Goal: Information Seeking & Learning: Learn about a topic

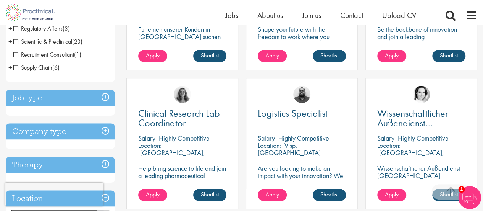
scroll to position [237, 0]
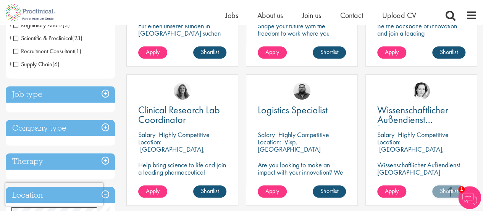
click at [67, 90] on h3 "Job type" at bounding box center [60, 94] width 109 height 16
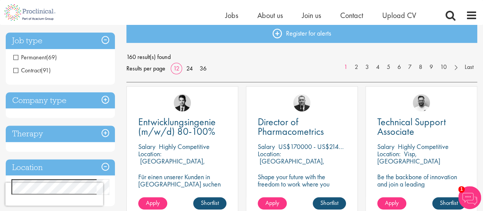
scroll to position [86, 0]
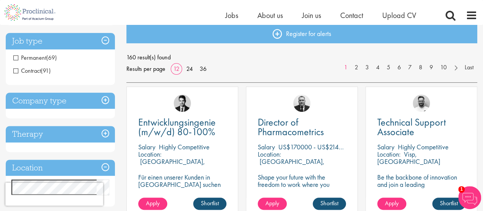
click at [60, 101] on h3 "Company type" at bounding box center [60, 100] width 109 height 16
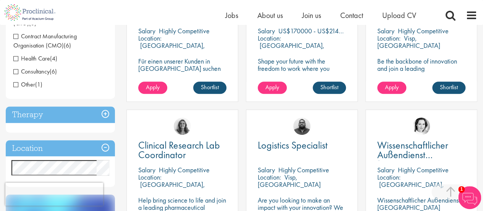
scroll to position [202, 0]
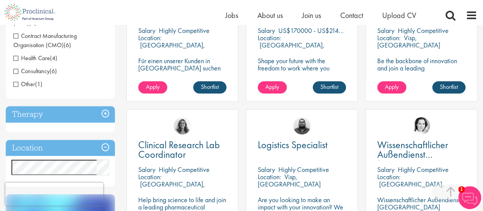
click at [54, 144] on h3 "Location" at bounding box center [60, 147] width 109 height 16
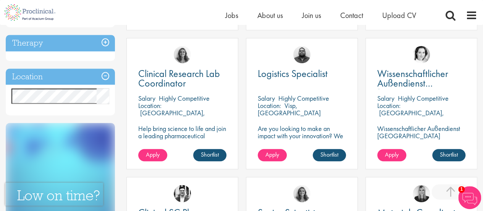
scroll to position [274, 0]
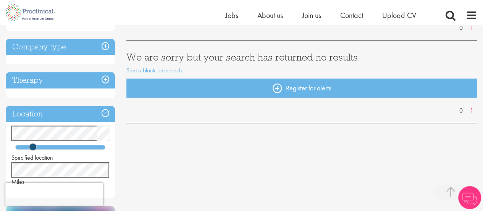
scroll to position [115, 0]
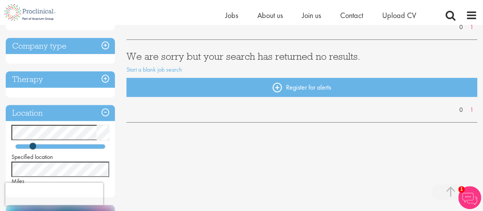
click at [125, 152] on div "Discipline Job type Company type Therapy Location Specified location Miles Sign…" at bounding box center [241, 185] width 483 height 437
click at [77, 145] on div at bounding box center [60, 146] width 90 height 5
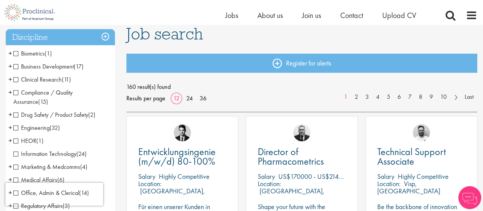
scroll to position [56, 0]
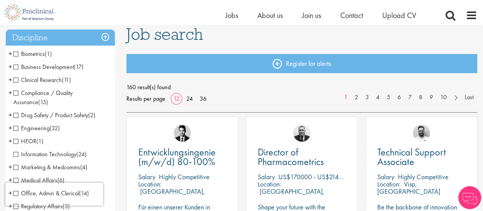
click at [53, 79] on span "Clinical Research" at bounding box center [37, 80] width 49 height 8
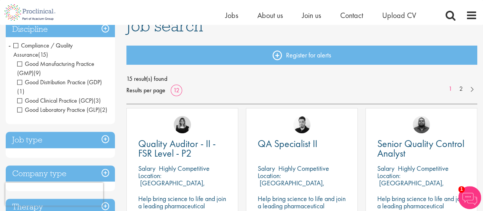
scroll to position [64, 0]
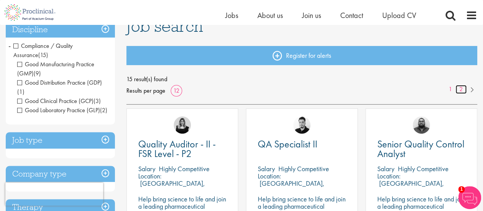
click at [464, 88] on link "2" at bounding box center [461, 89] width 11 height 9
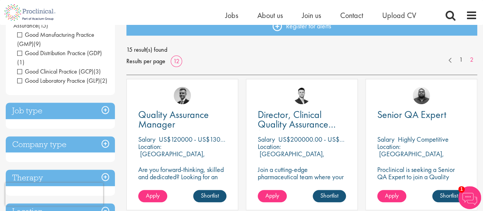
scroll to position [93, 0]
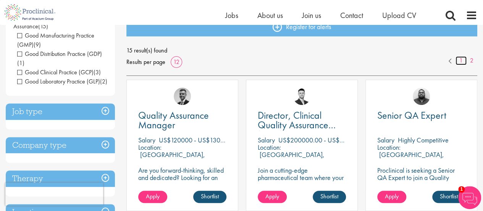
click at [463, 60] on link "1" at bounding box center [461, 60] width 11 height 9
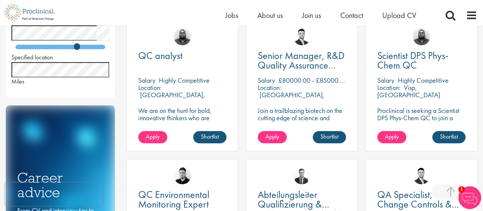
scroll to position [275, 0]
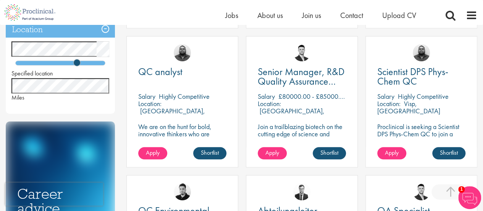
click at [165, 88] on div "QC analyst [GEOGRAPHIC_DATA] Highly Competitive Location: [GEOGRAPHIC_DATA], [G…" at bounding box center [182, 101] width 112 height 131
click at [165, 68] on span "QC analyst" at bounding box center [160, 71] width 44 height 13
